Goal: Task Accomplishment & Management: Complete application form

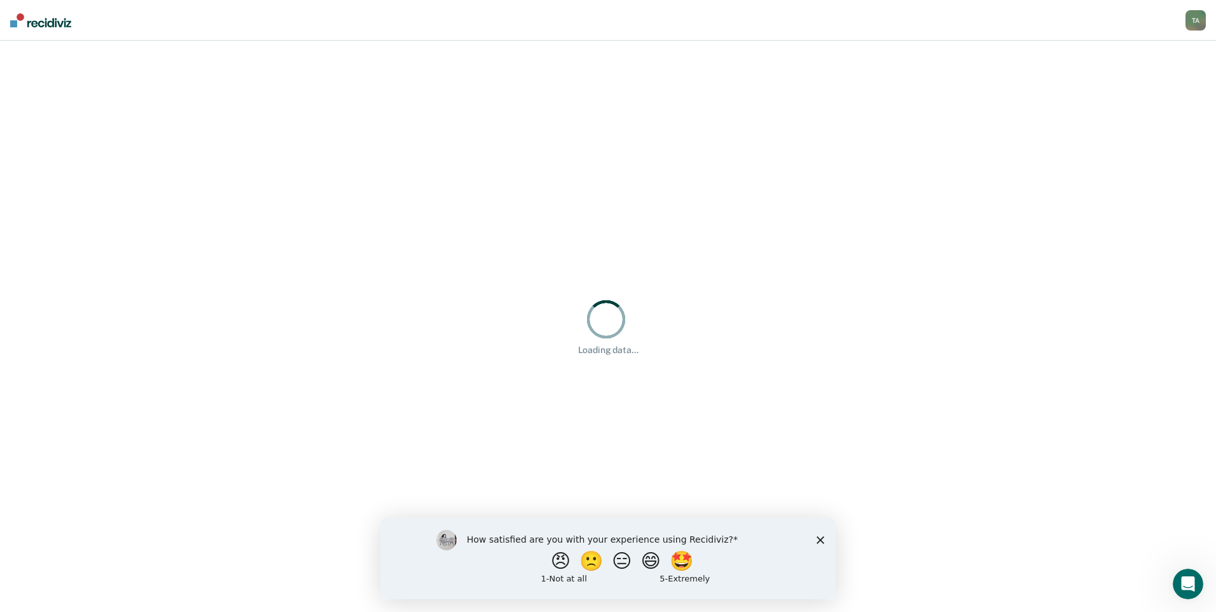
click at [820, 541] on icon "Close survey" at bounding box center [821, 540] width 8 height 8
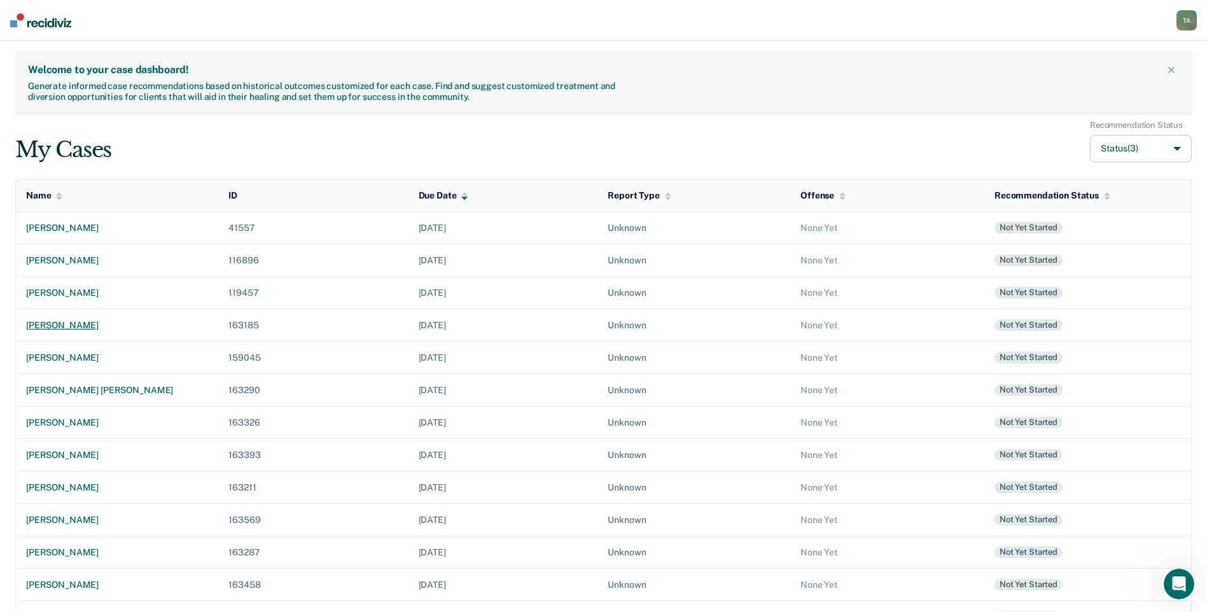
click at [53, 328] on div "[PERSON_NAME]" at bounding box center [117, 325] width 182 height 11
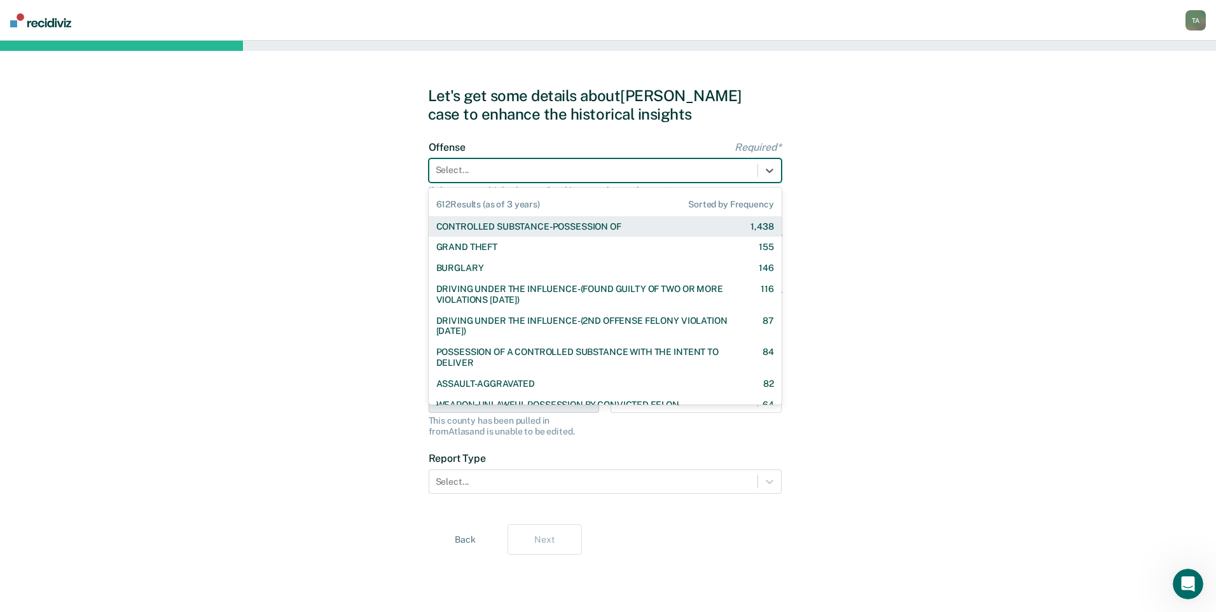
click at [672, 176] on div at bounding box center [594, 169] width 316 height 13
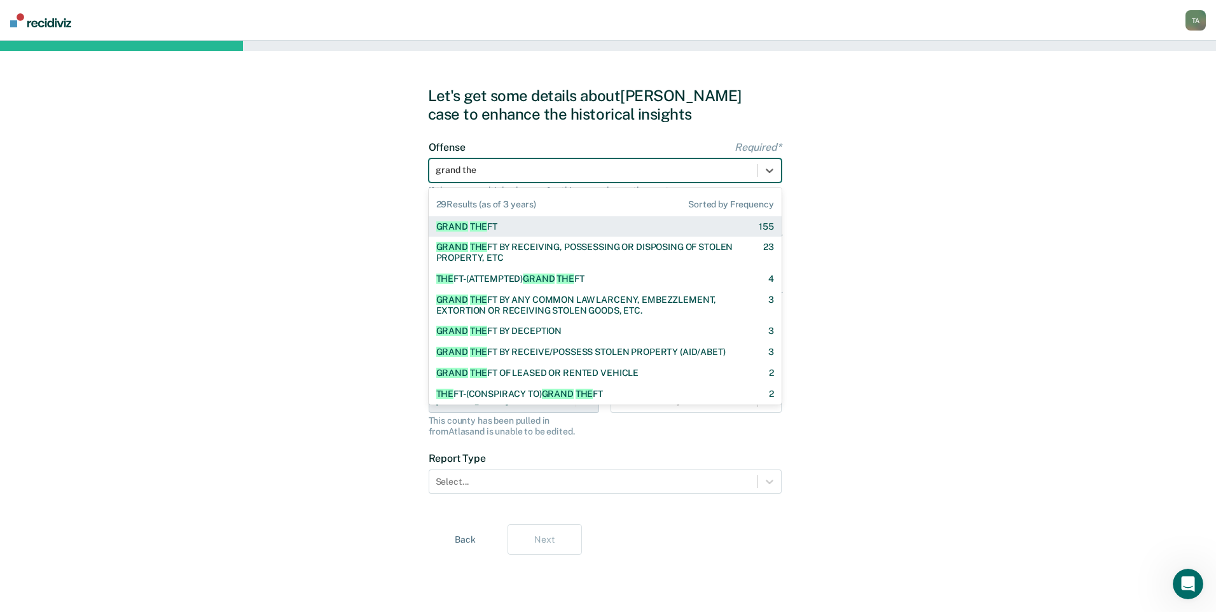
type input "grand thef"
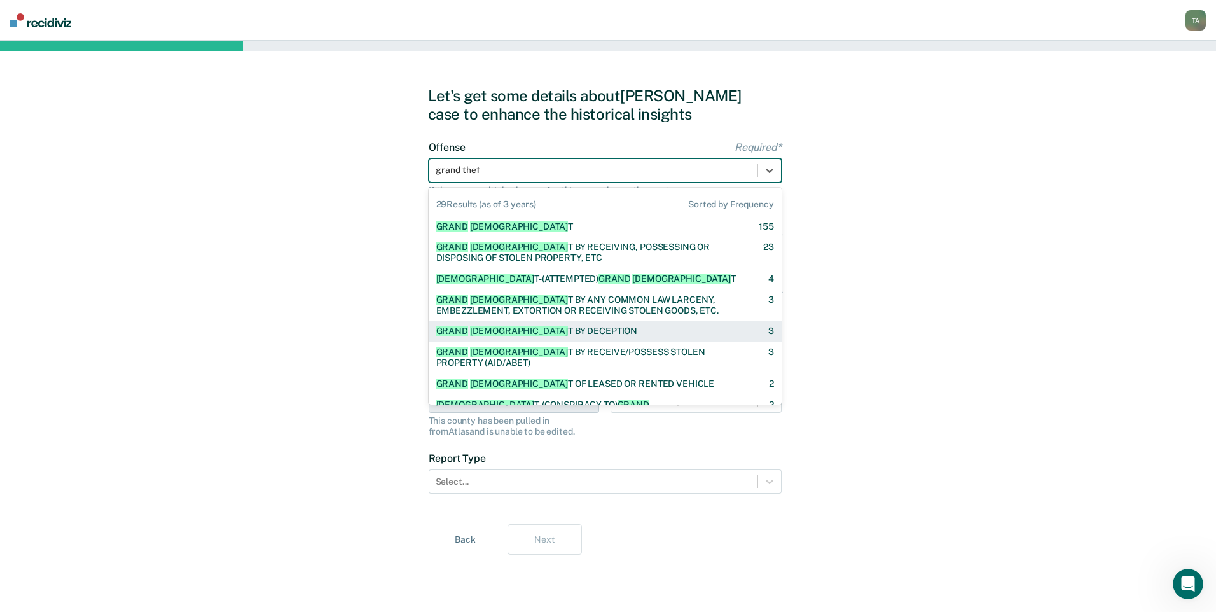
click at [559, 336] on div "GRAND THEF T BY DECEPTION" at bounding box center [537, 331] width 202 height 11
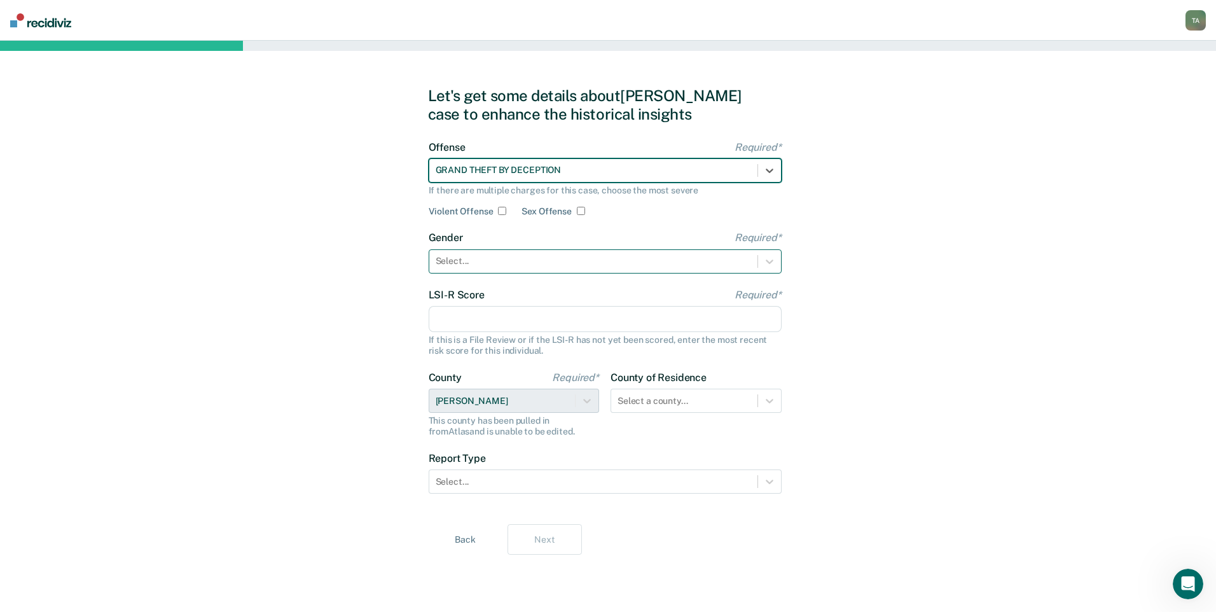
click at [515, 259] on div at bounding box center [594, 260] width 316 height 13
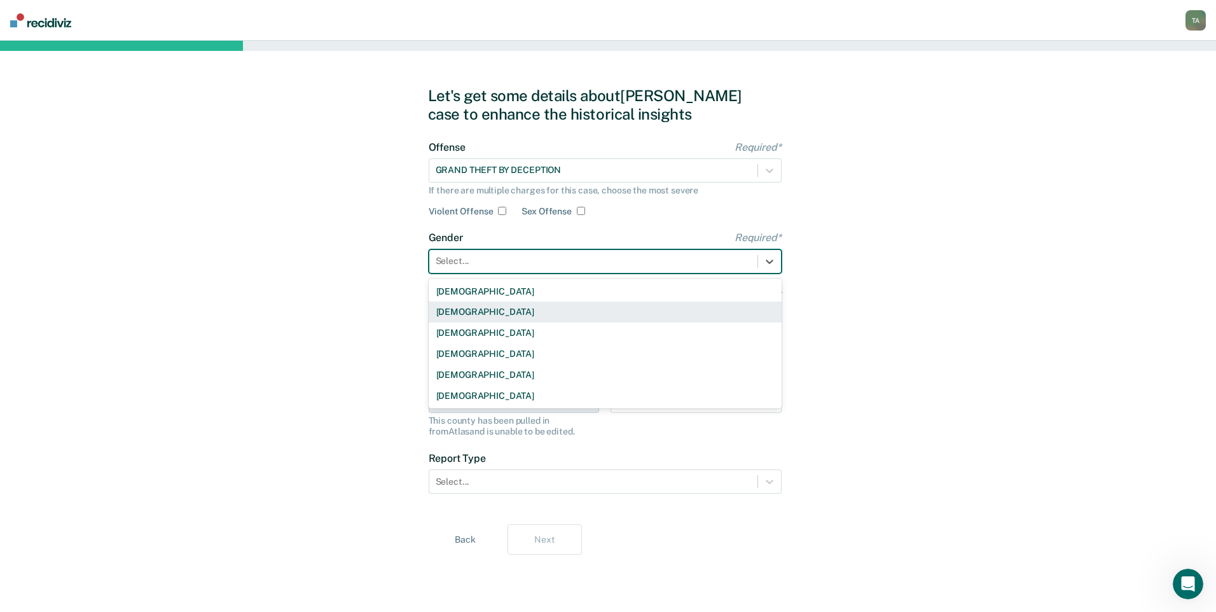
click at [481, 320] on div "[DEMOGRAPHIC_DATA]" at bounding box center [605, 312] width 353 height 21
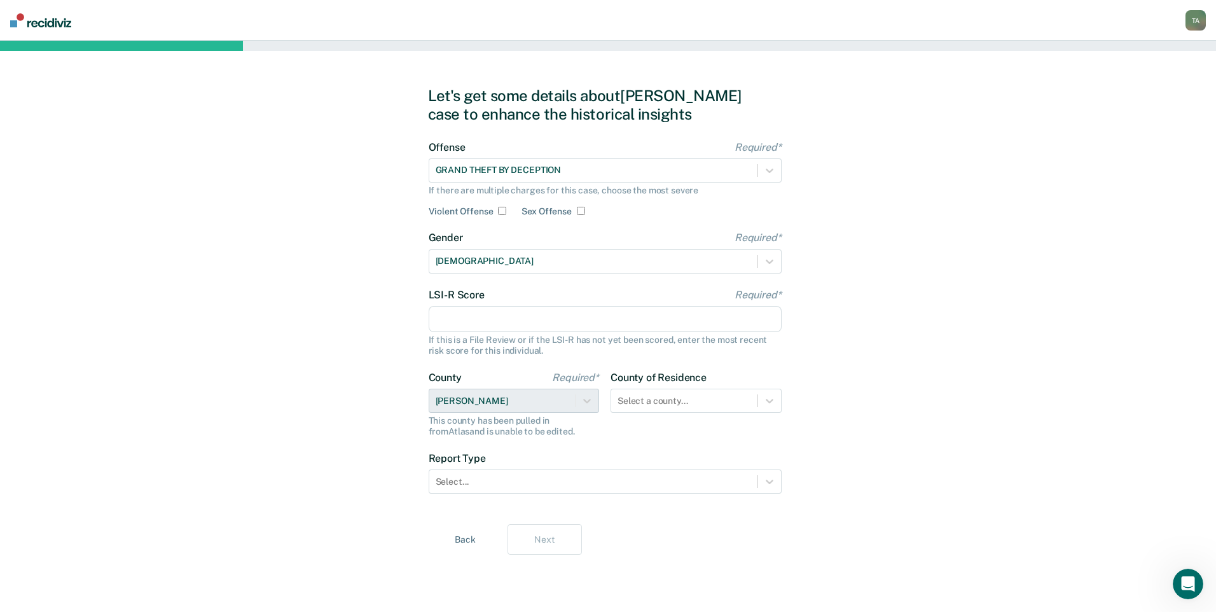
click at [492, 314] on input "LSI-R Score Required*" at bounding box center [605, 319] width 353 height 27
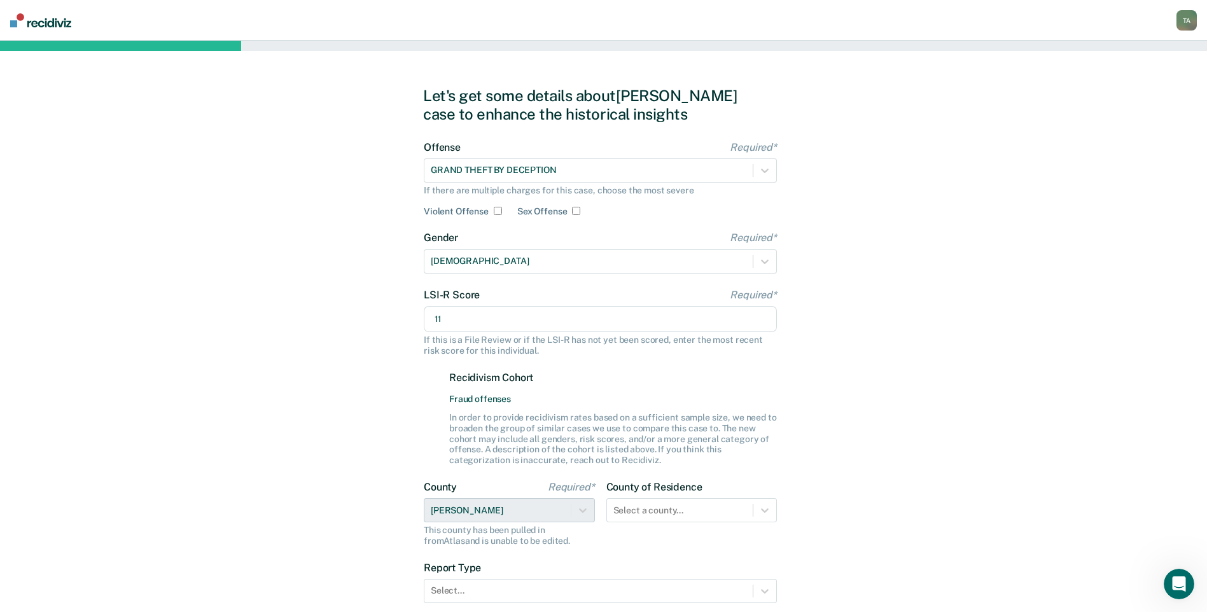
type input "11"
click at [361, 410] on div "Let's get some details about [PERSON_NAME] case to enhance the historical insig…" at bounding box center [603, 375] width 1207 height 669
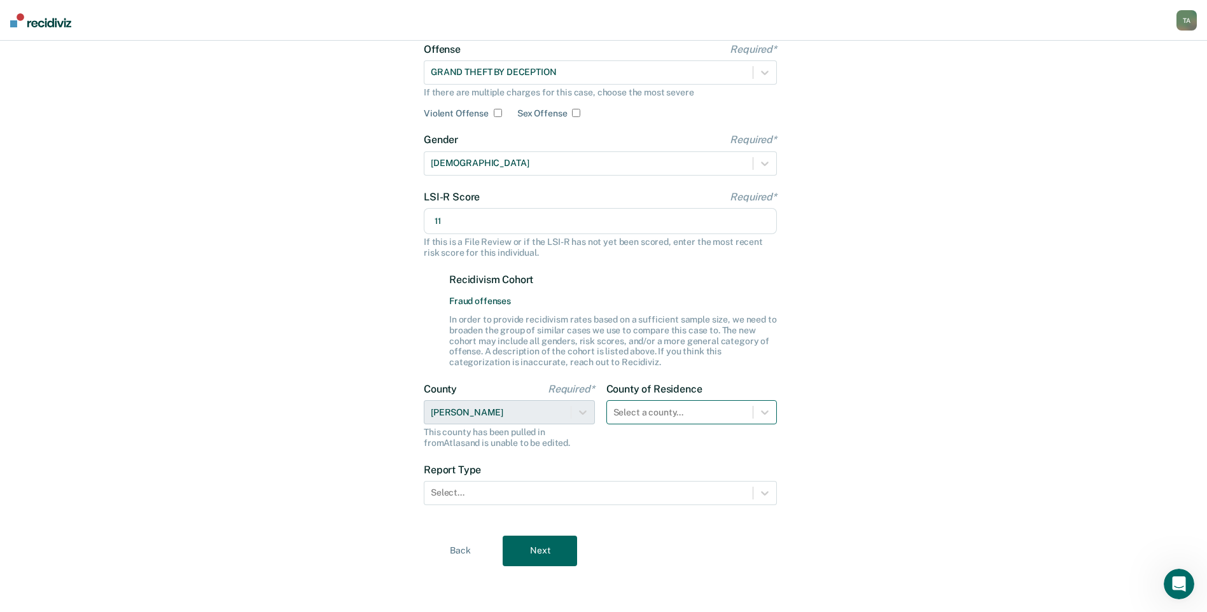
scroll to position [106, 0]
click at [694, 414] on div "Select a county..." at bounding box center [691, 412] width 171 height 24
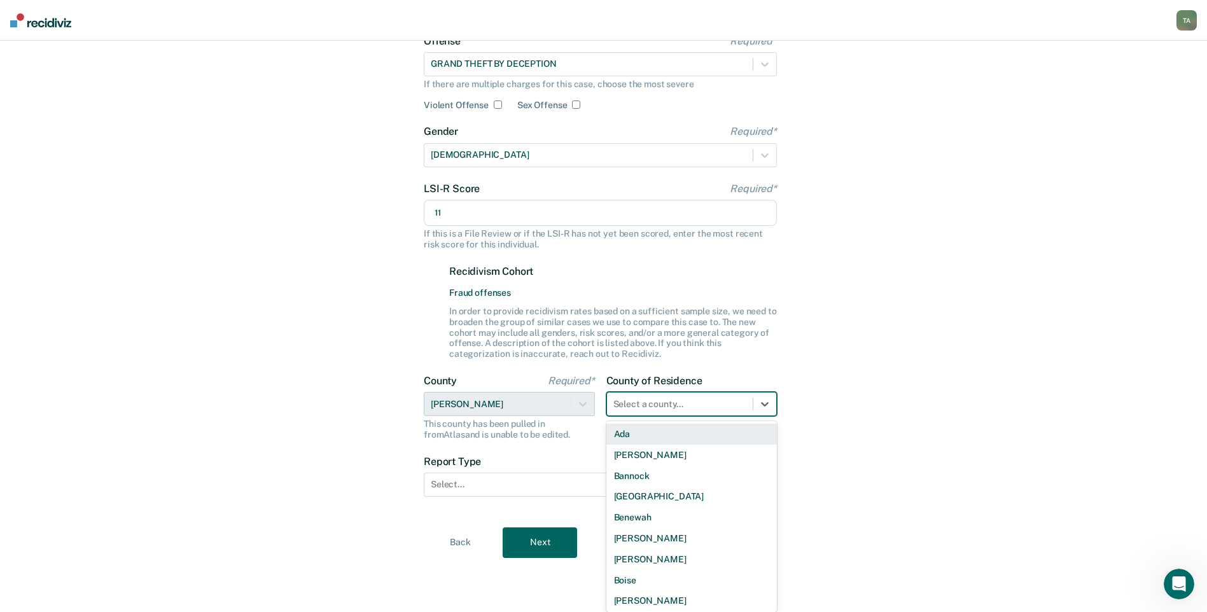
scroll to position [98, 0]
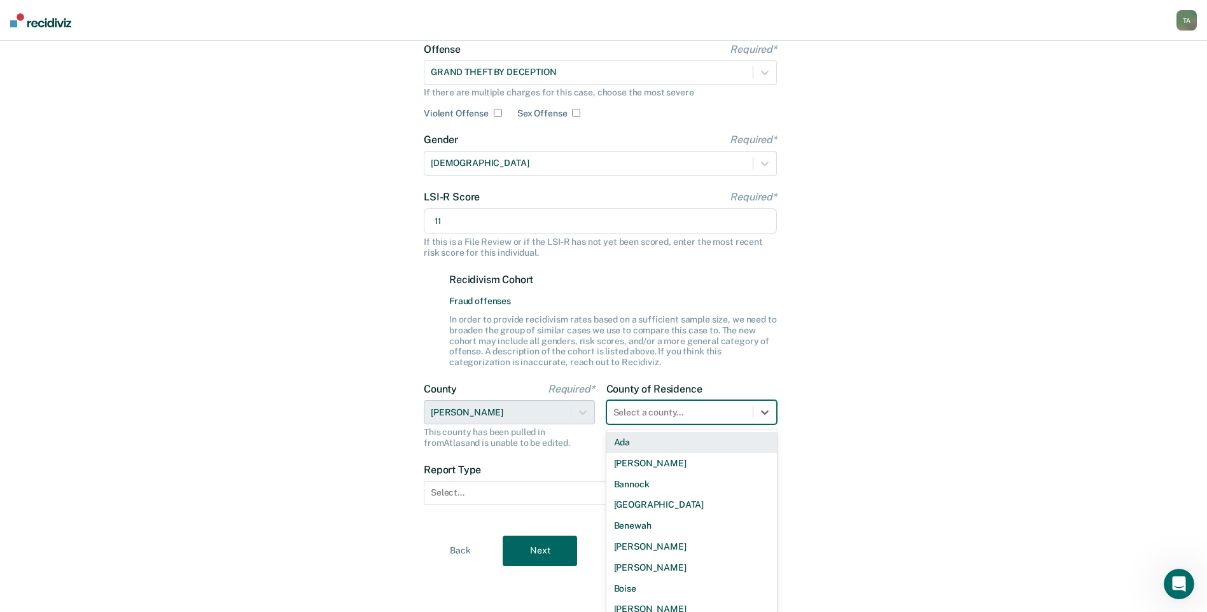
click at [880, 426] on div "Let's get some details about [PERSON_NAME] case to enhance the historical insig…" at bounding box center [603, 277] width 1207 height 669
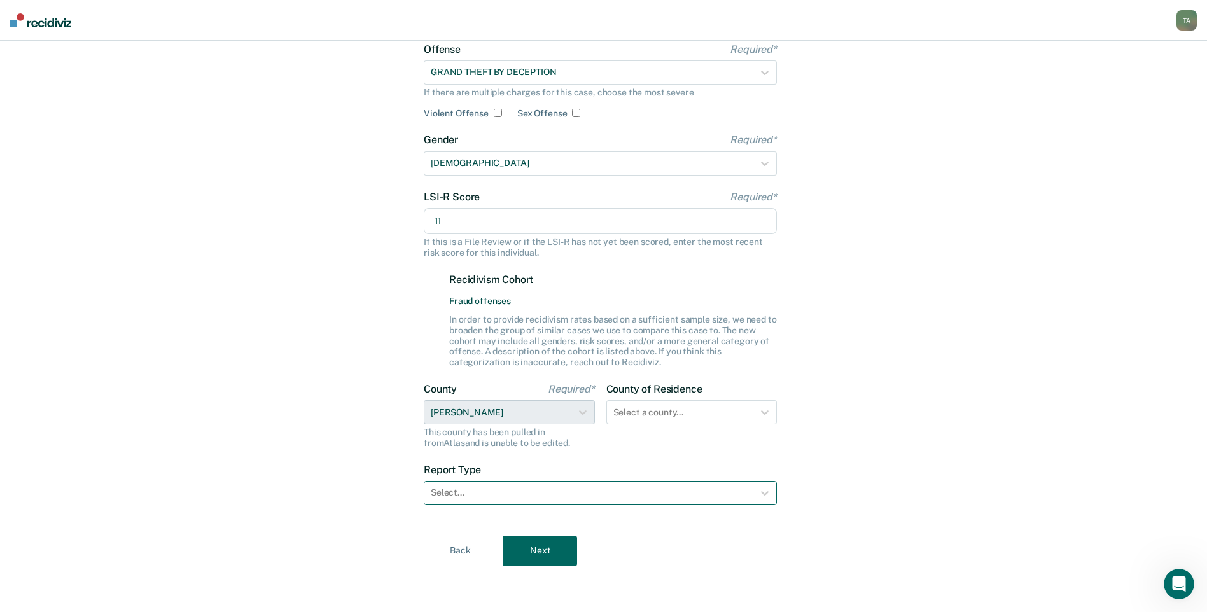
click at [606, 490] on div at bounding box center [589, 492] width 316 height 13
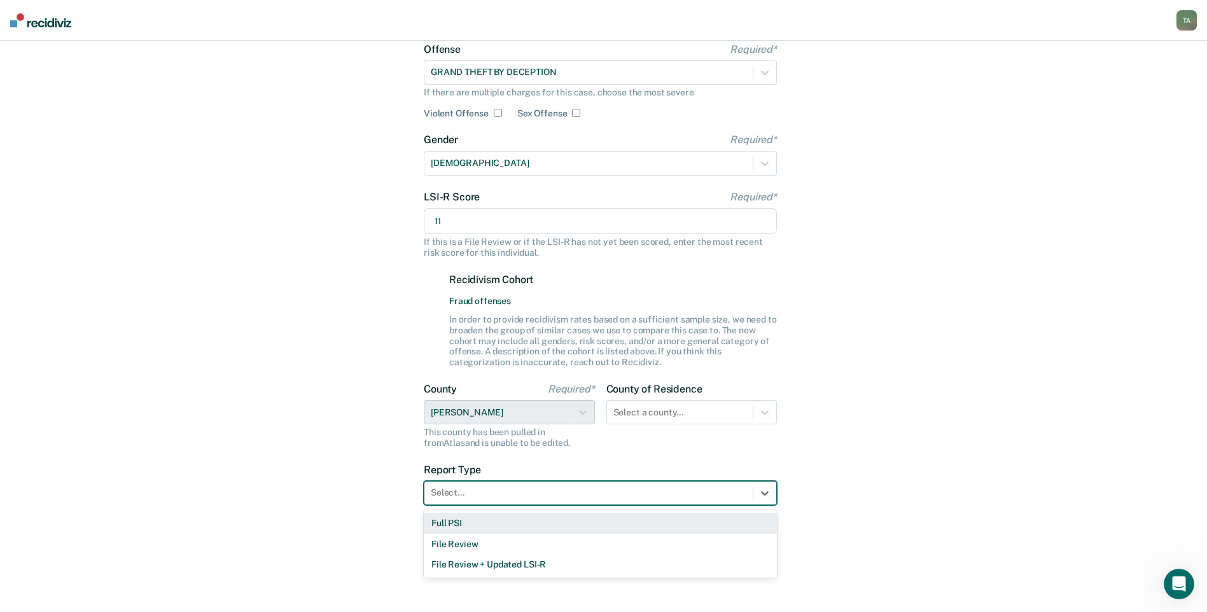
click at [429, 527] on div "Full PSI" at bounding box center [600, 523] width 353 height 21
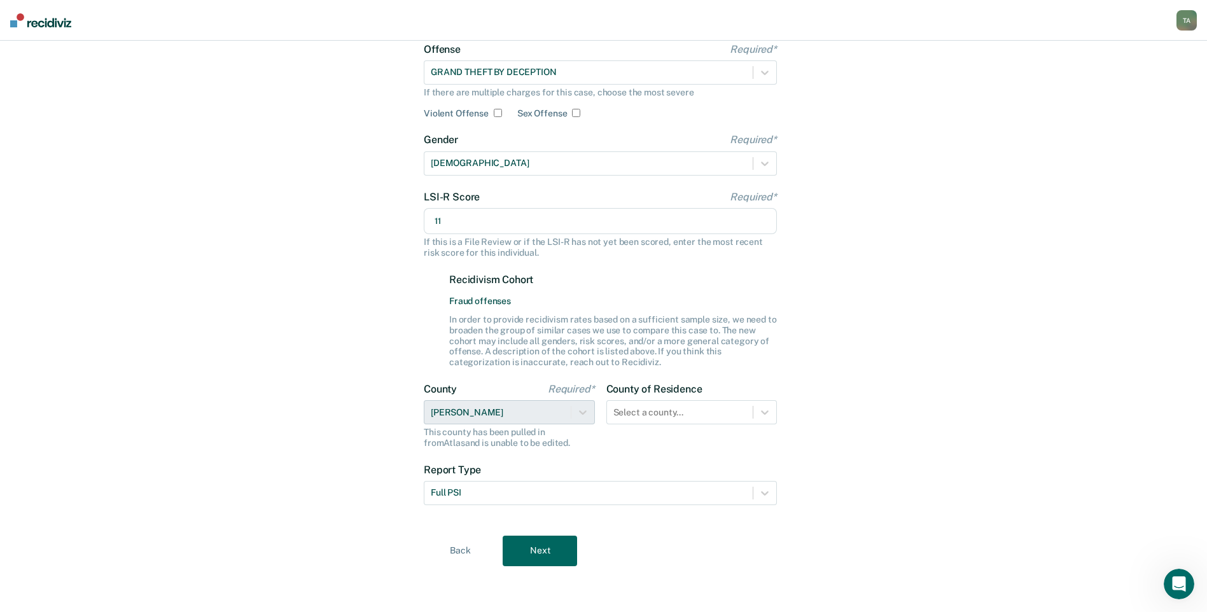
click at [524, 555] on button "Next" at bounding box center [540, 551] width 74 height 31
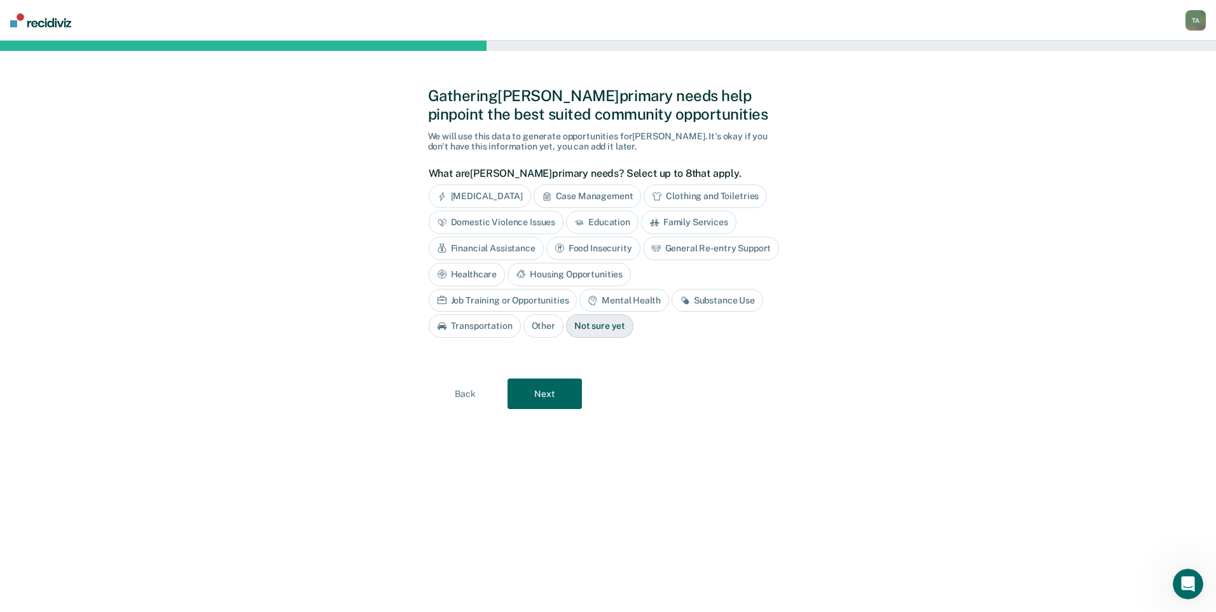
click at [531, 398] on button "Next" at bounding box center [545, 394] width 74 height 31
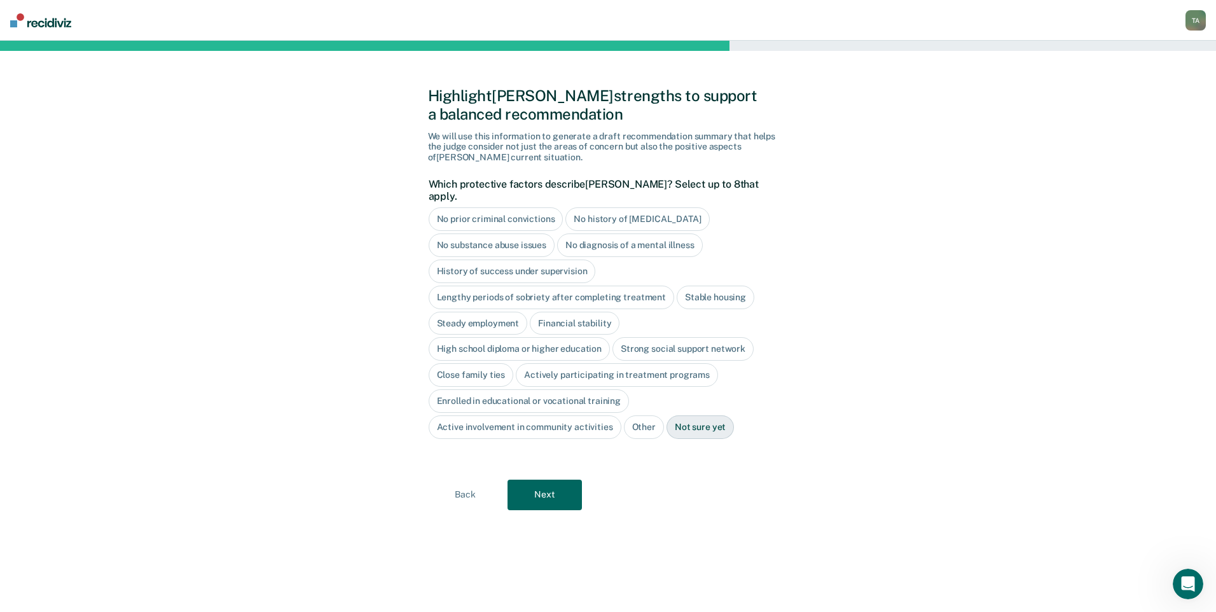
click at [557, 480] on button "Next" at bounding box center [545, 495] width 74 height 31
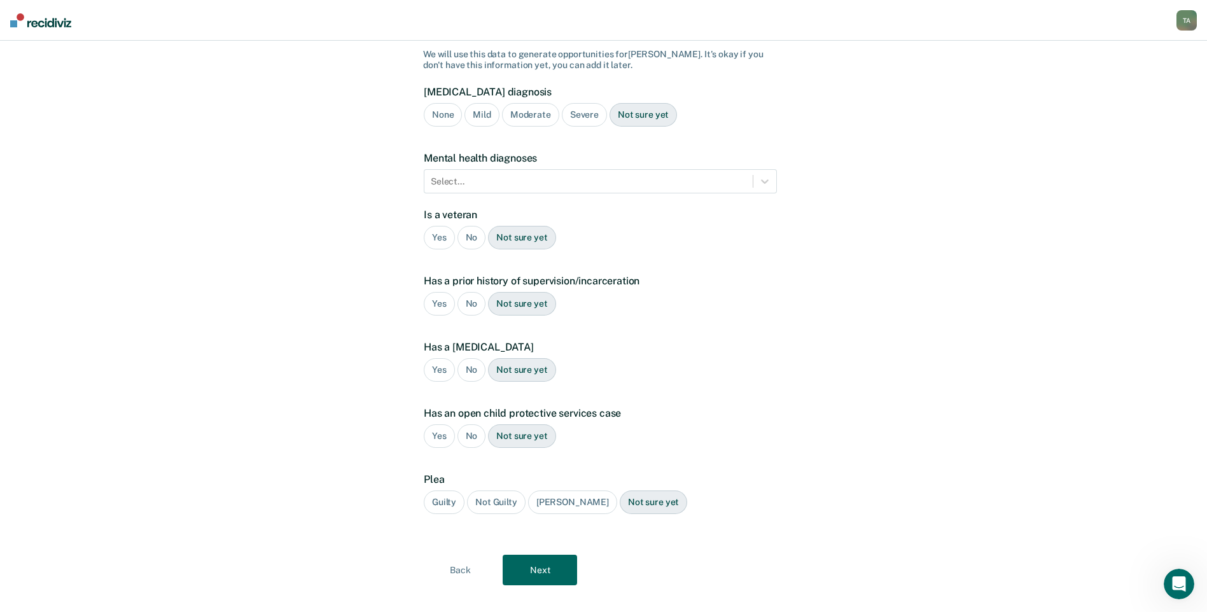
scroll to position [101, 0]
click at [466, 225] on div "No" at bounding box center [471, 237] width 29 height 24
drag, startPoint x: 465, startPoint y: 288, endPoint x: 473, endPoint y: 317, distance: 30.4
click at [465, 291] on div "No" at bounding box center [471, 303] width 29 height 24
click at [472, 358] on div "No" at bounding box center [471, 370] width 29 height 24
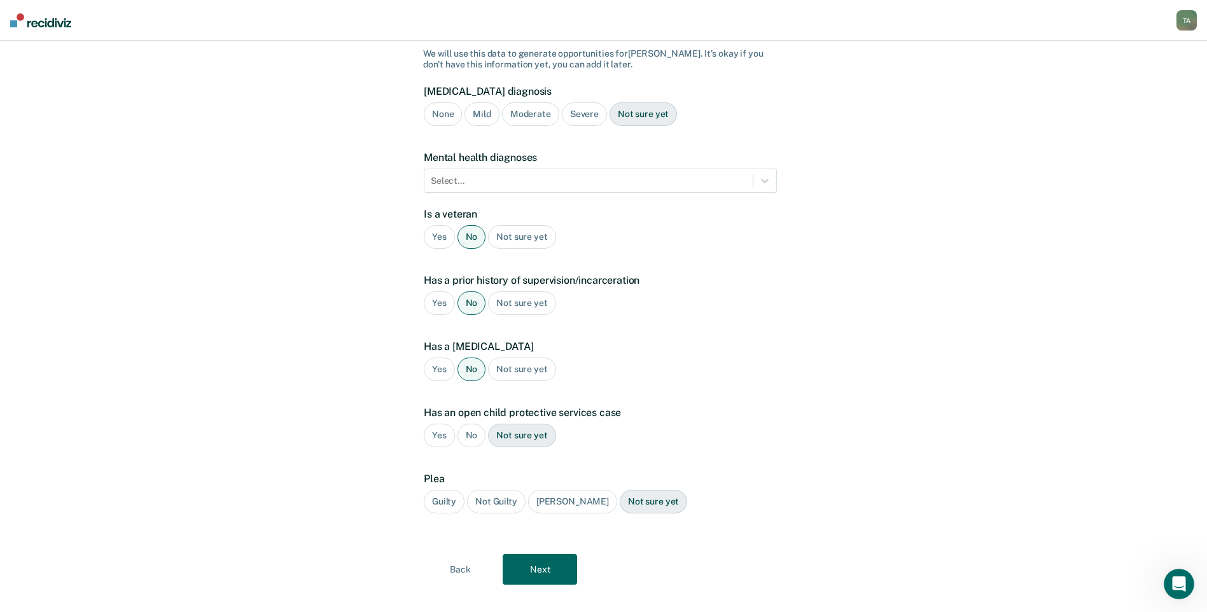
click at [473, 424] on div "No" at bounding box center [471, 436] width 29 height 24
click at [452, 490] on div "Guilty" at bounding box center [444, 502] width 41 height 24
click at [550, 554] on button "Next" at bounding box center [540, 569] width 74 height 31
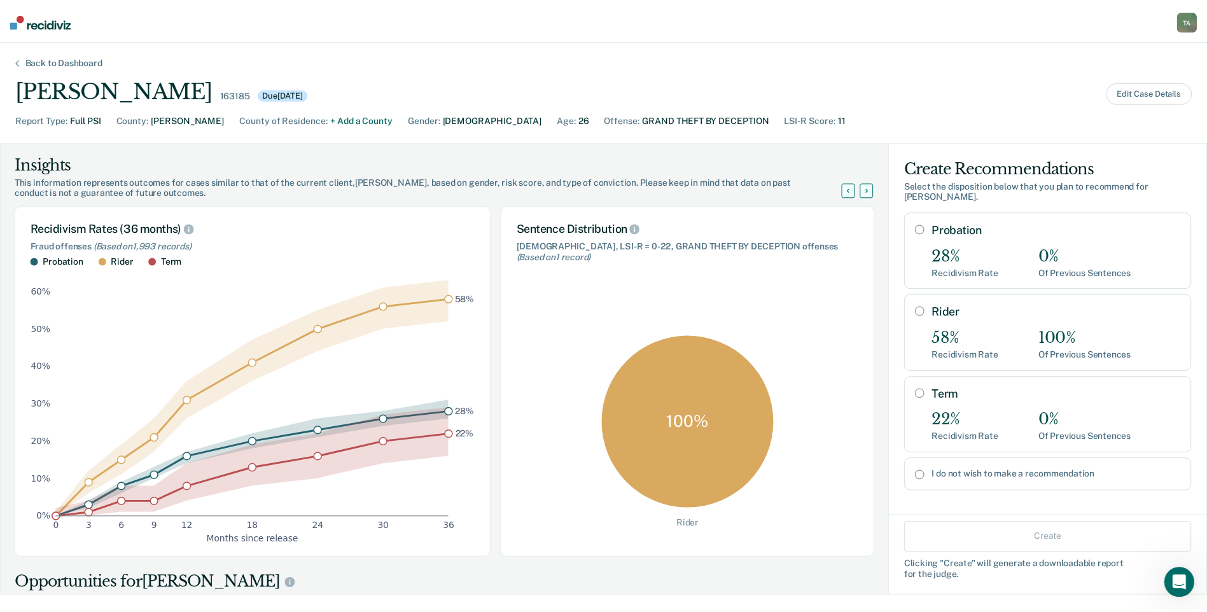
scroll to position [64, 0]
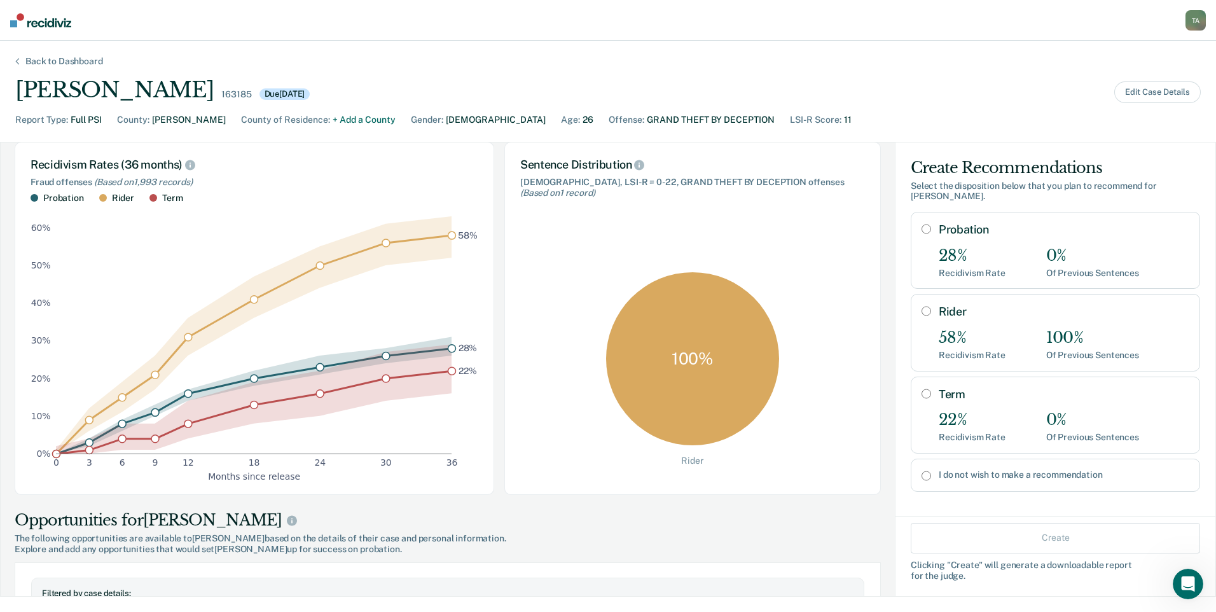
click at [922, 471] on input "I do not wish to make a recommendation" at bounding box center [927, 476] width 10 height 10
radio input "true"
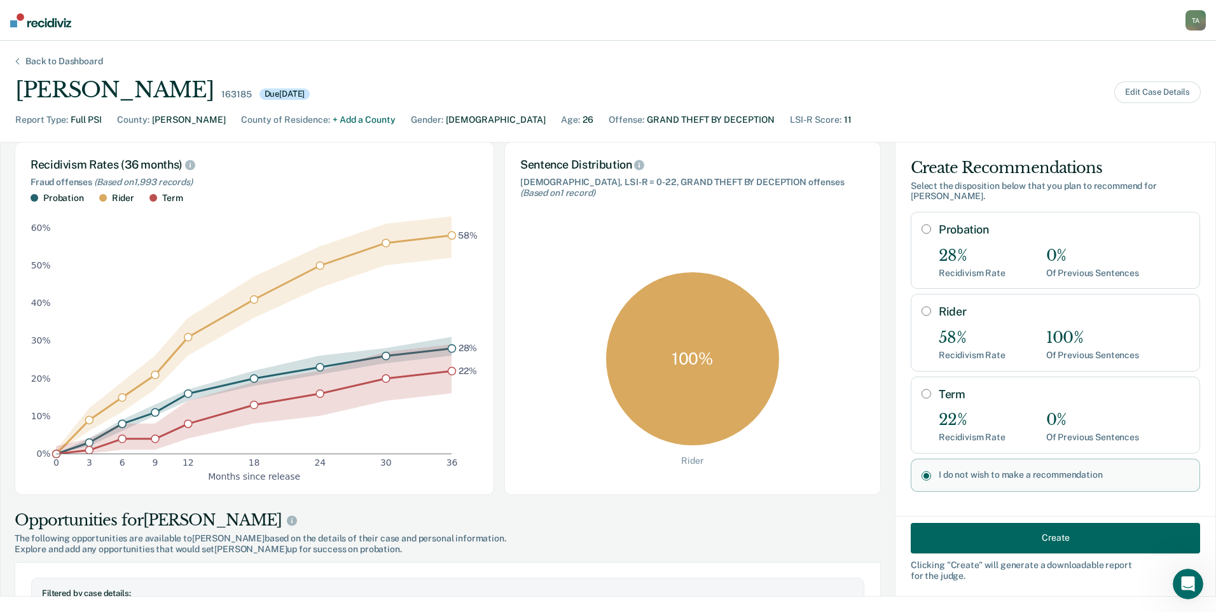
click at [1057, 535] on button "Create" at bounding box center [1055, 537] width 289 height 31
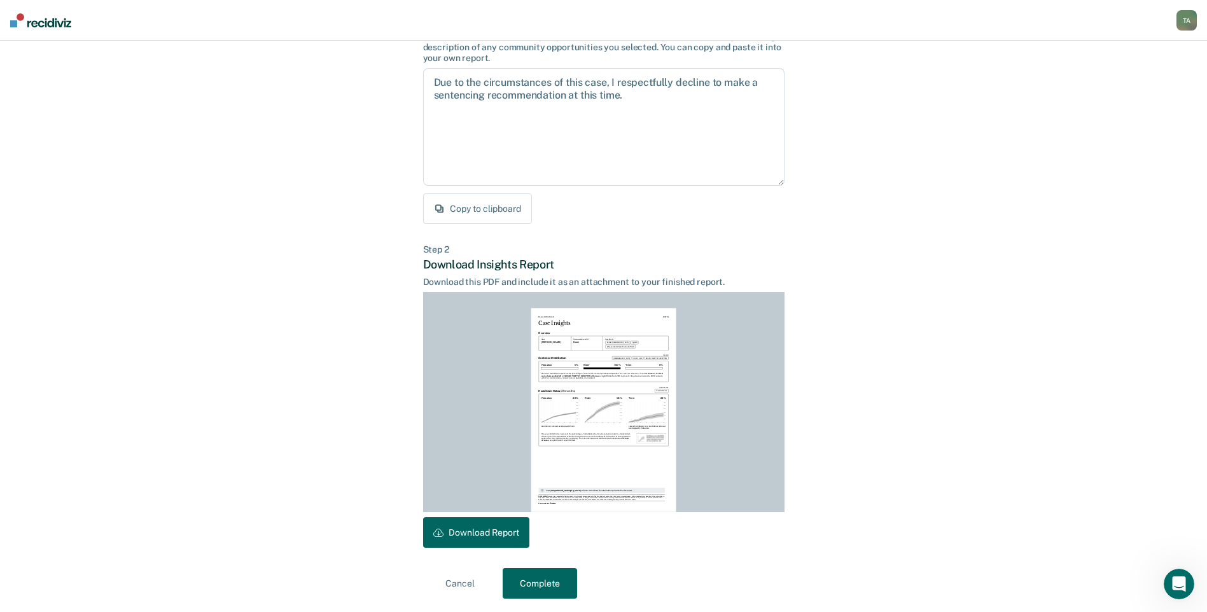
scroll to position [113, 0]
click at [490, 532] on button "Download Report" at bounding box center [476, 530] width 106 height 31
